Goal: Information Seeking & Learning: Learn about a topic

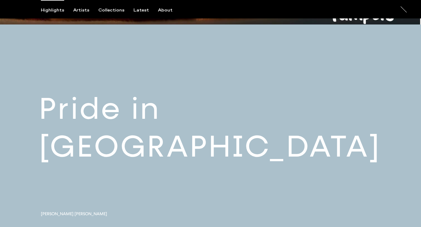
click at [213, 137] on link at bounding box center [210, 133] width 421 height 216
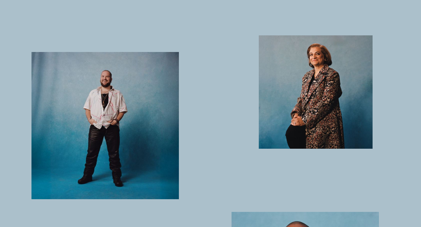
scroll to position [224, 0]
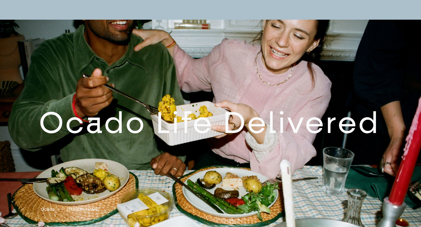
scroll to position [667, 0]
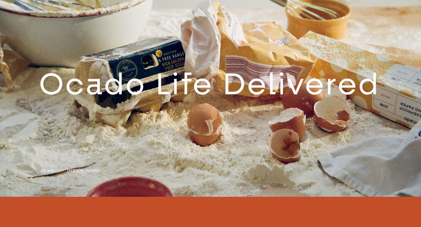
click at [158, 85] on link at bounding box center [210, 89] width 421 height 216
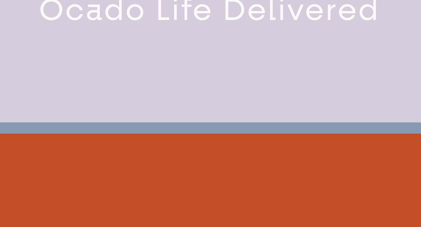
scroll to position [869, 0]
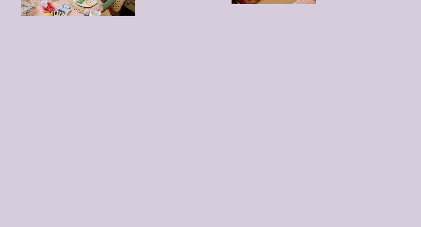
scroll to position [1599, 0]
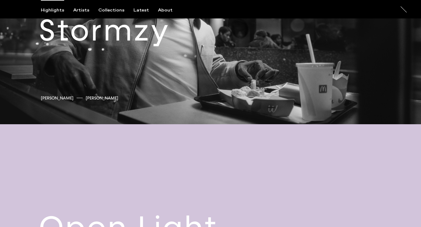
scroll to position [1529, 0]
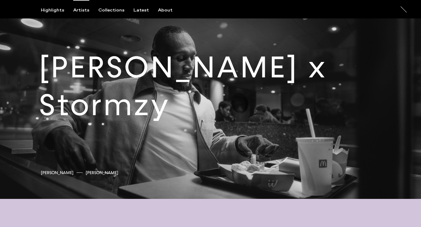
click at [83, 10] on div "Artists" at bounding box center [81, 10] width 16 height 5
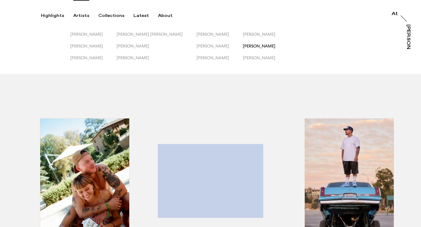
click at [243, 44] on span "[PERSON_NAME]" at bounding box center [259, 46] width 33 height 5
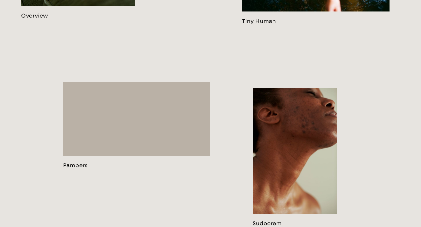
scroll to position [444, 0]
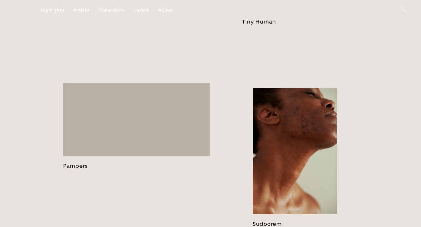
click at [290, 106] on link at bounding box center [295, 157] width 84 height 139
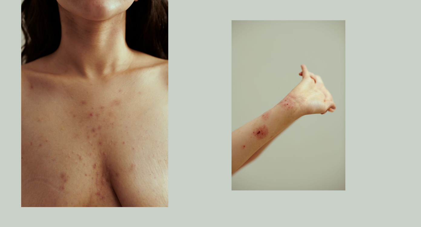
scroll to position [774, 0]
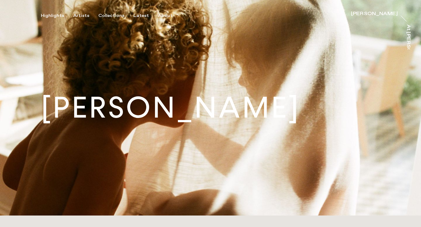
scroll to position [253, 0]
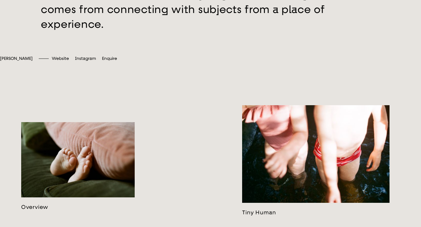
click at [300, 108] on link at bounding box center [315, 160] width 147 height 111
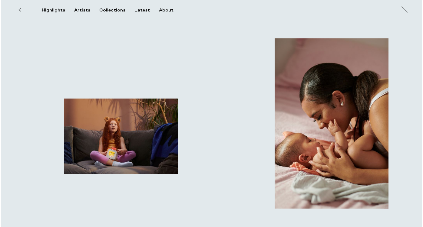
scroll to position [3580, 0]
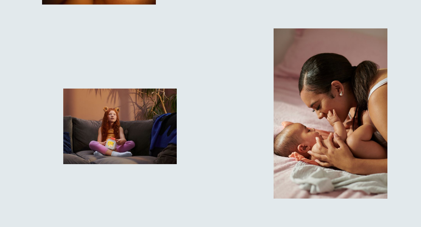
click at [110, 130] on img "button" at bounding box center [120, 127] width 114 height 76
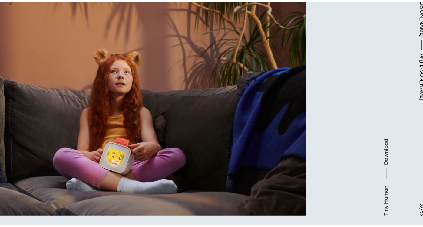
scroll to position [3580, 0]
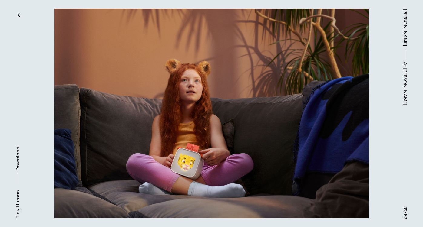
drag, startPoint x: 176, startPoint y: 78, endPoint x: 75, endPoint y: 49, distance: 105.2
click at [58, 85] on button at bounding box center [106, 57] width 212 height 114
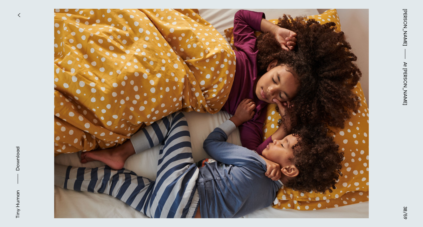
click at [388, 102] on div "[PERSON_NAME] At [PERSON_NAME]" at bounding box center [405, 113] width 36 height 227
click at [359, 110] on button at bounding box center [318, 57] width 212 height 114
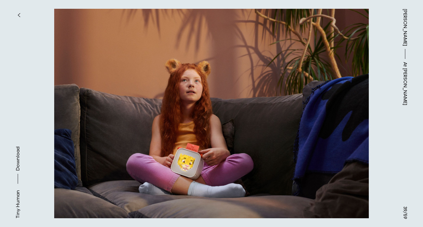
drag, startPoint x: 160, startPoint y: 107, endPoint x: 40, endPoint y: 7, distance: 155.6
